Goal: Task Accomplishment & Management: Complete application form

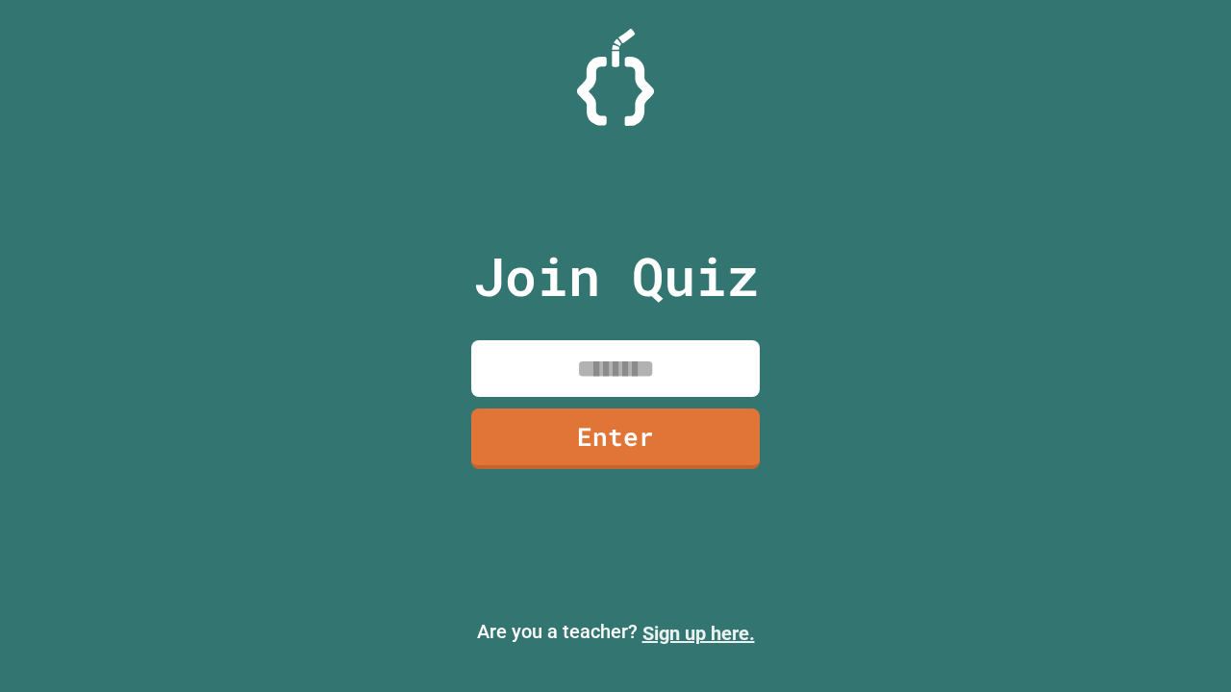
click at [698, 634] on link "Sign up here." at bounding box center [698, 633] width 112 height 23
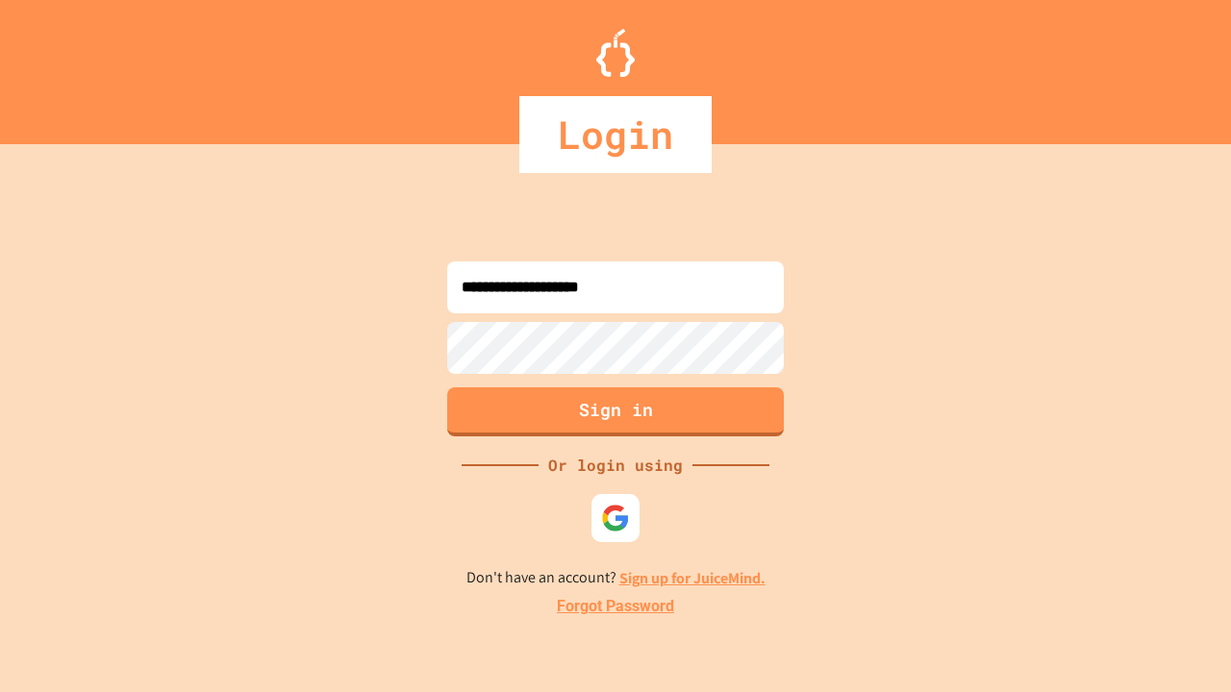
type input "**********"
